Goal: Information Seeking & Learning: Check status

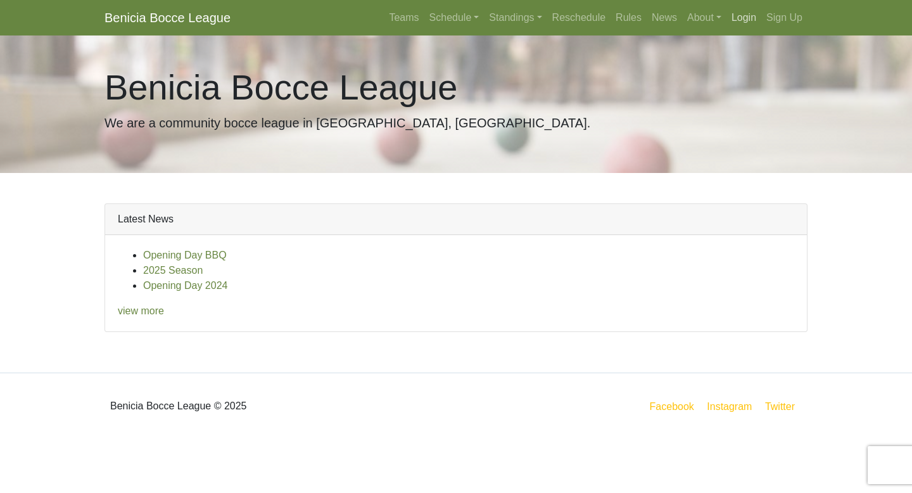
click at [745, 16] on link "Login" at bounding box center [743, 17] width 35 height 25
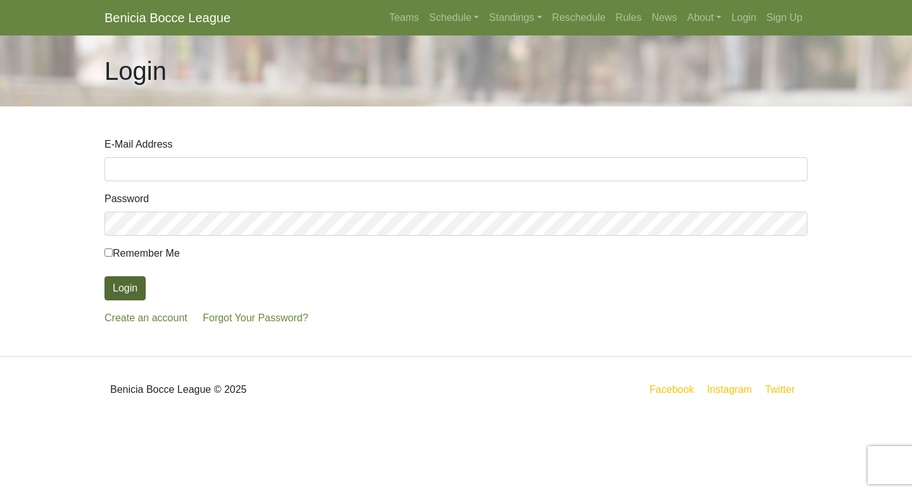
type input "jennyc@coldwellbanker.com"
click at [131, 282] on button "Login" at bounding box center [125, 288] width 41 height 24
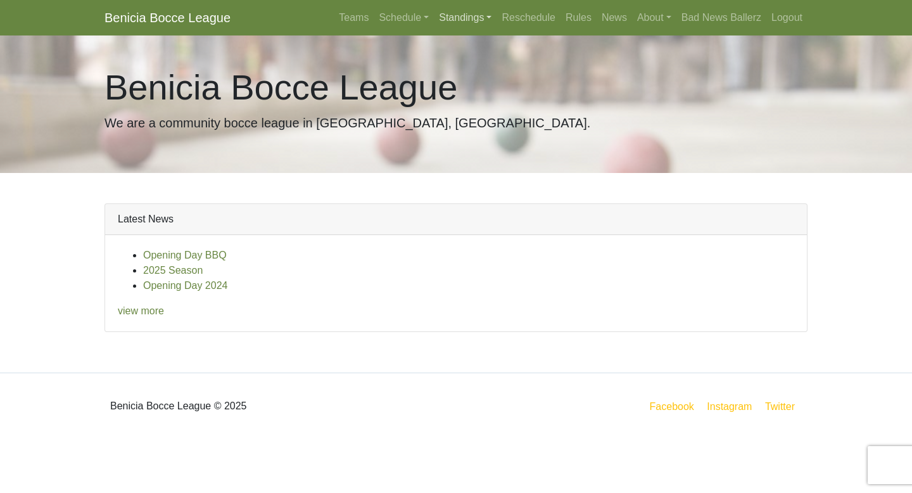
click at [463, 13] on link "Standings" at bounding box center [465, 17] width 63 height 25
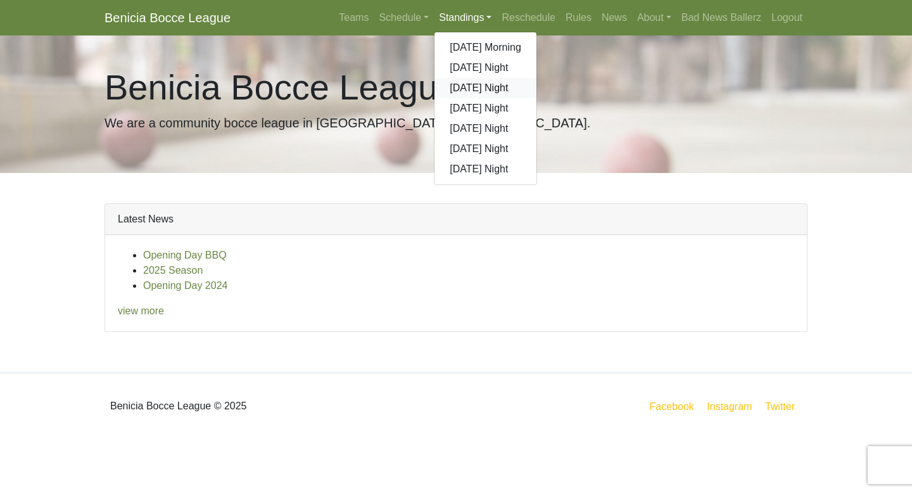
click at [469, 86] on link "[DATE] Night" at bounding box center [485, 88] width 102 height 20
